Goal: Information Seeking & Learning: Learn about a topic

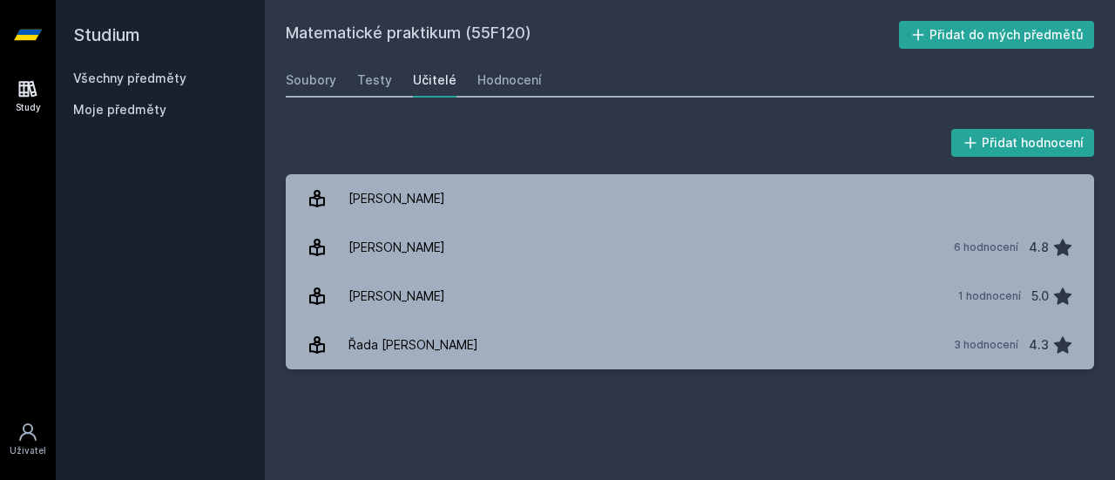
click at [150, 82] on link "Všechny předměty" at bounding box center [129, 78] width 113 height 15
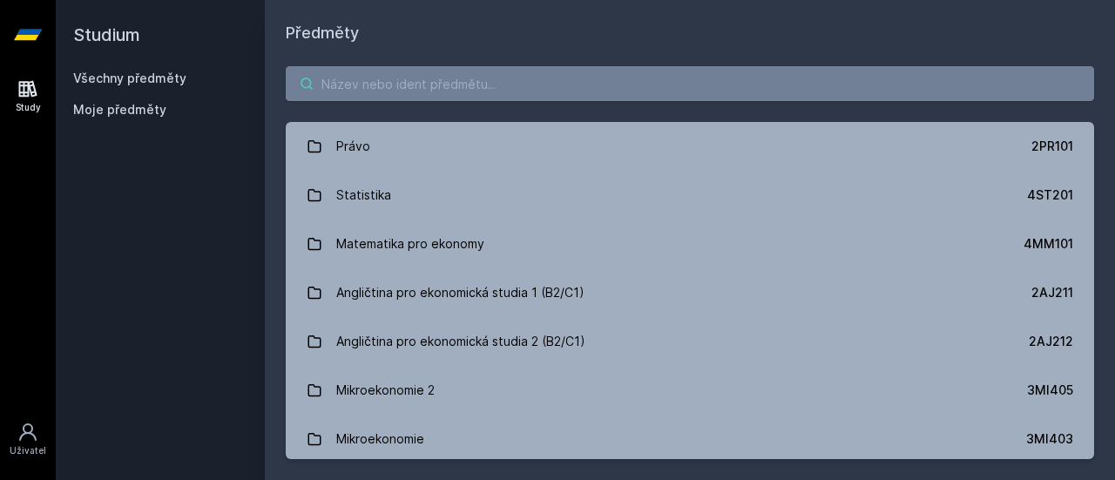
click at [516, 82] on input "search" at bounding box center [690, 83] width 809 height 35
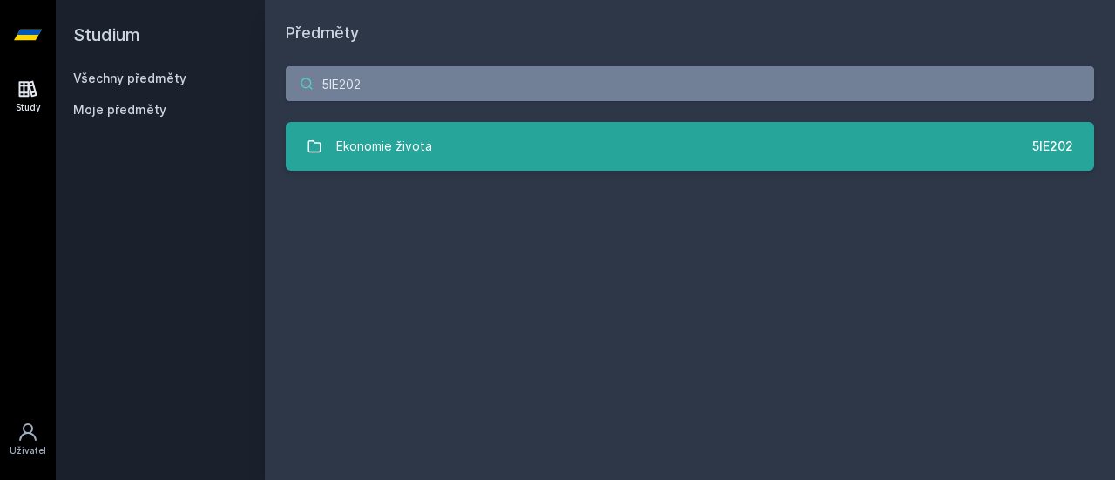
type input "5IE202"
click at [430, 149] on link "Ekonomie života 5IE202" at bounding box center [690, 146] width 809 height 49
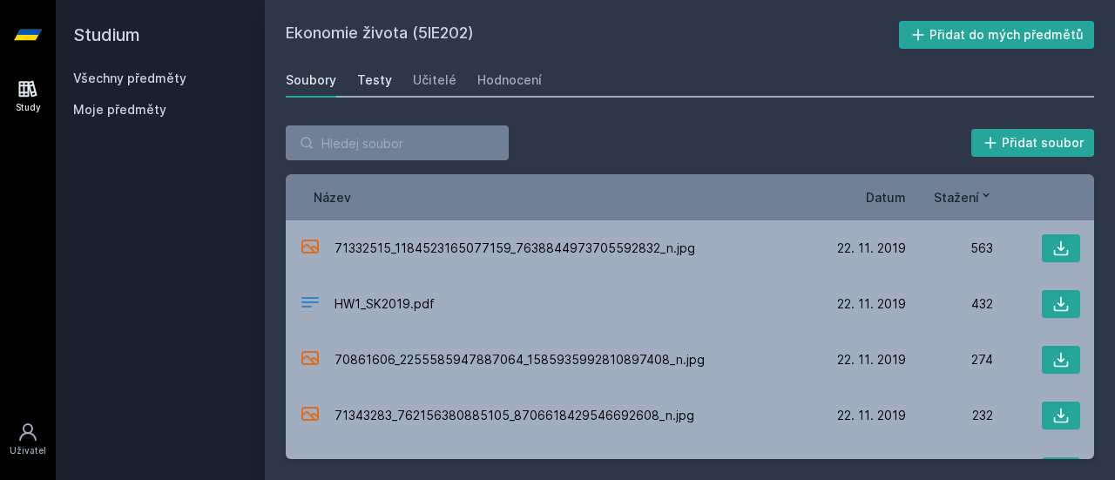
click at [375, 78] on div "Testy" at bounding box center [374, 79] width 35 height 17
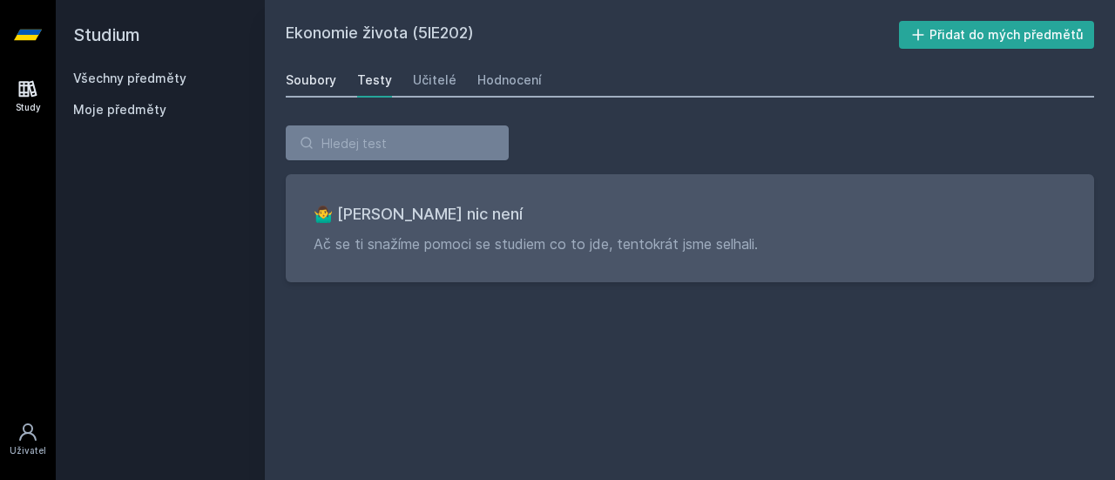
click at [309, 79] on div "Soubory" at bounding box center [311, 79] width 51 height 17
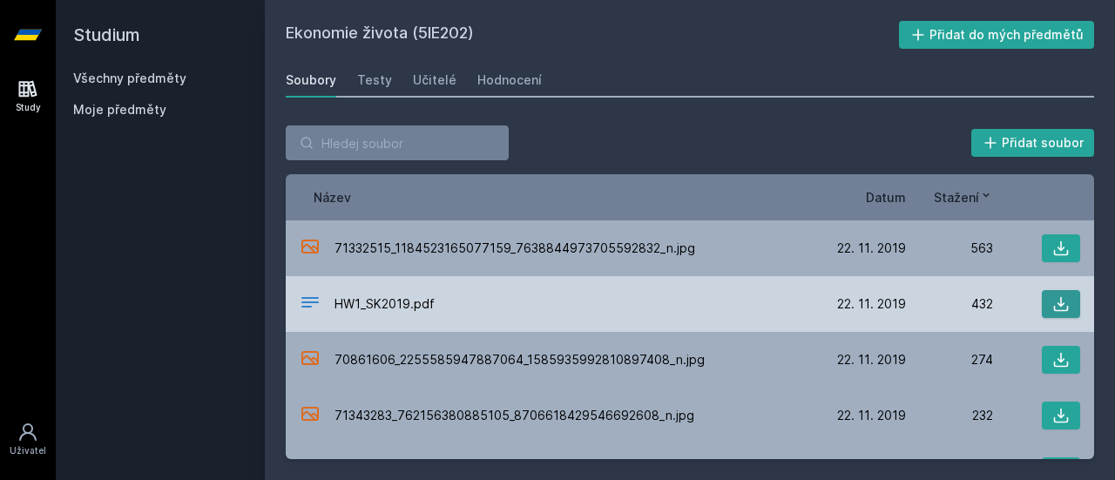
click at [1060, 306] on icon at bounding box center [1061, 303] width 17 height 17
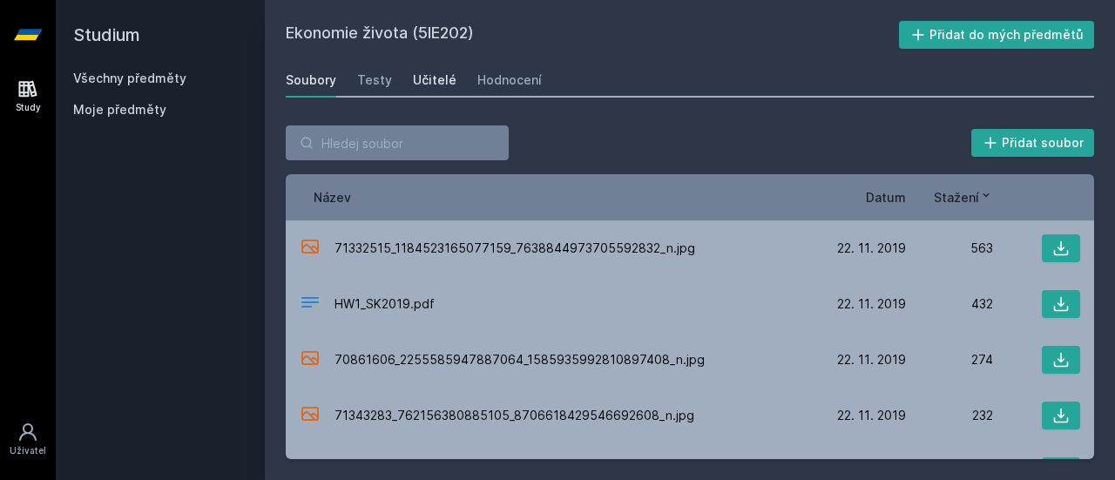
drag, startPoint x: 465, startPoint y: 102, endPoint x: 428, endPoint y: 72, distance: 47.8
click at [428, 72] on div "Ekonomie života (5IE202) Přidat do mých předmětů [GEOGRAPHIC_DATA] Testy Učitel…" at bounding box center [690, 240] width 809 height 438
click at [428, 72] on div "Učitelé" at bounding box center [435, 79] width 44 height 17
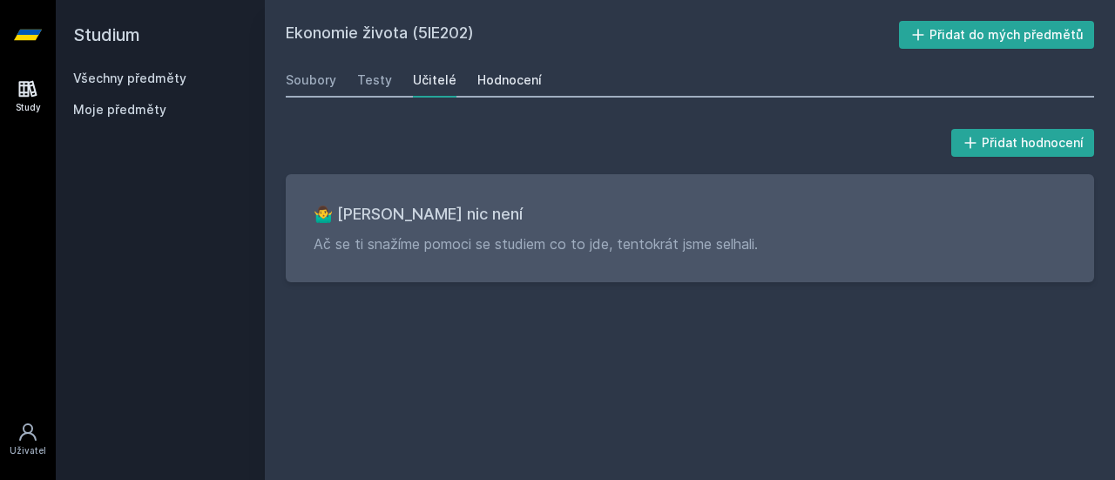
click at [503, 76] on div "Hodnocení" at bounding box center [510, 79] width 64 height 17
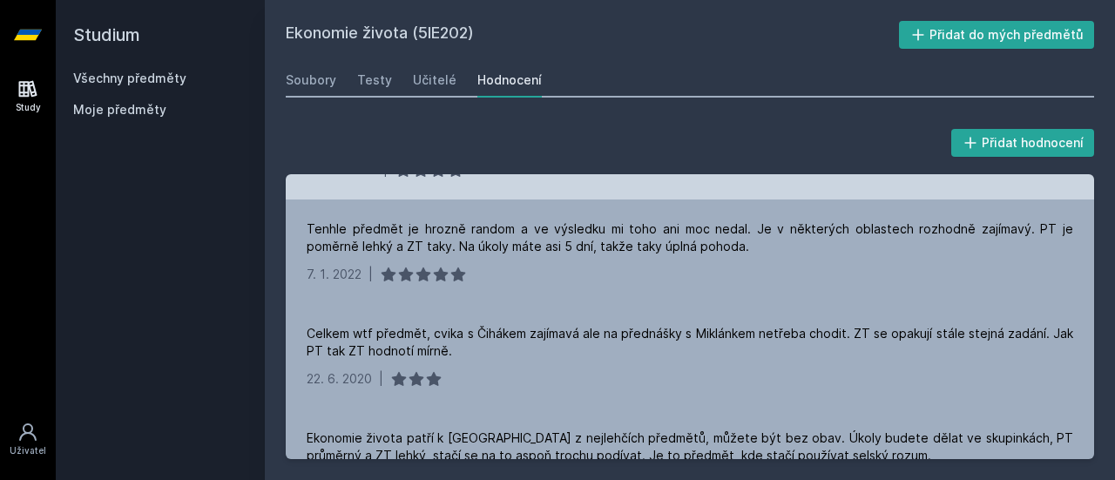
scroll to position [309, 0]
